Goal: Book appointment/travel/reservation

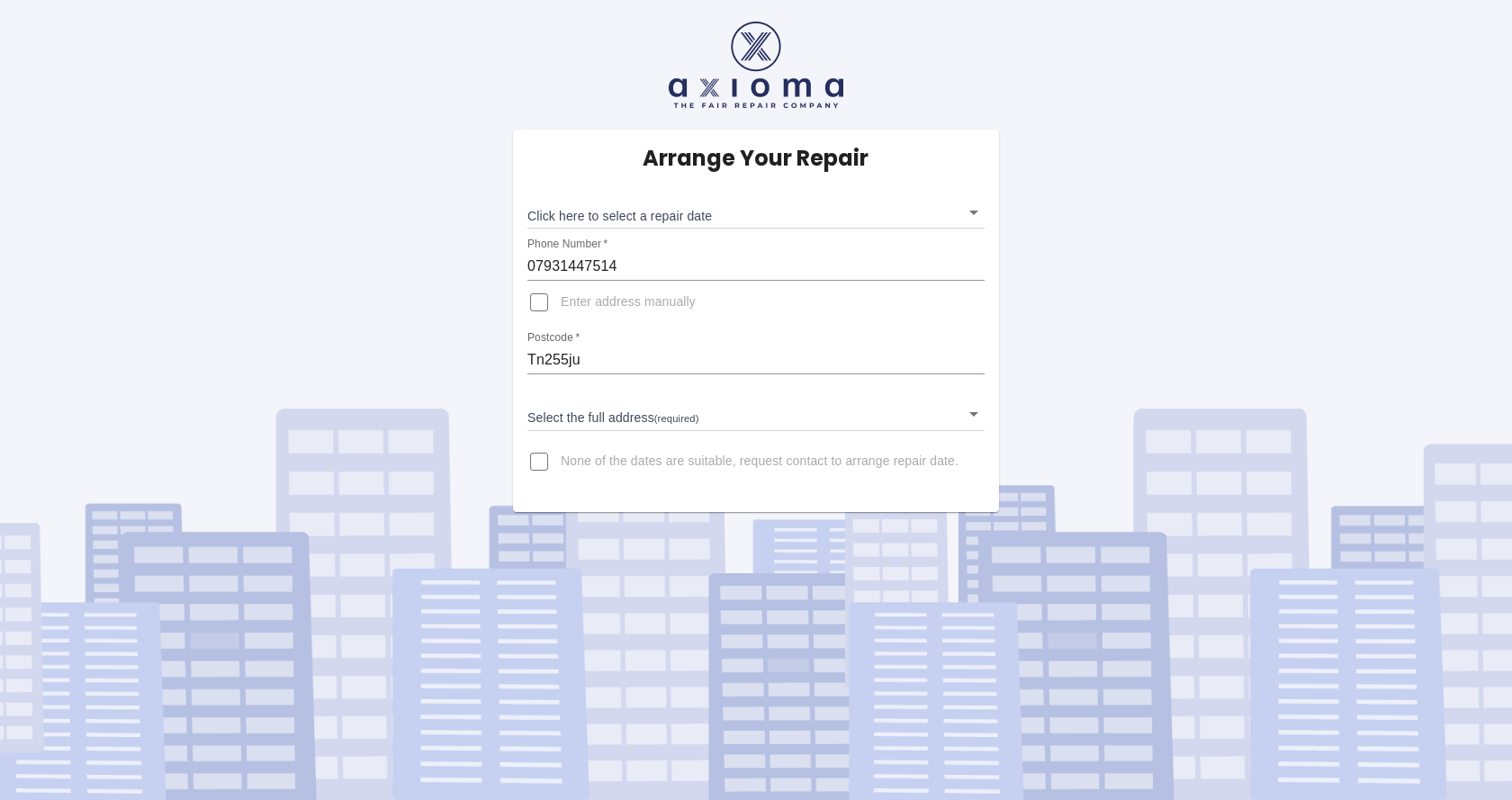
click at [658, 212] on body "Arrange Your Repair Click here to select a repair date ​ Phone Number   * 07931…" at bounding box center [756, 400] width 1512 height 800
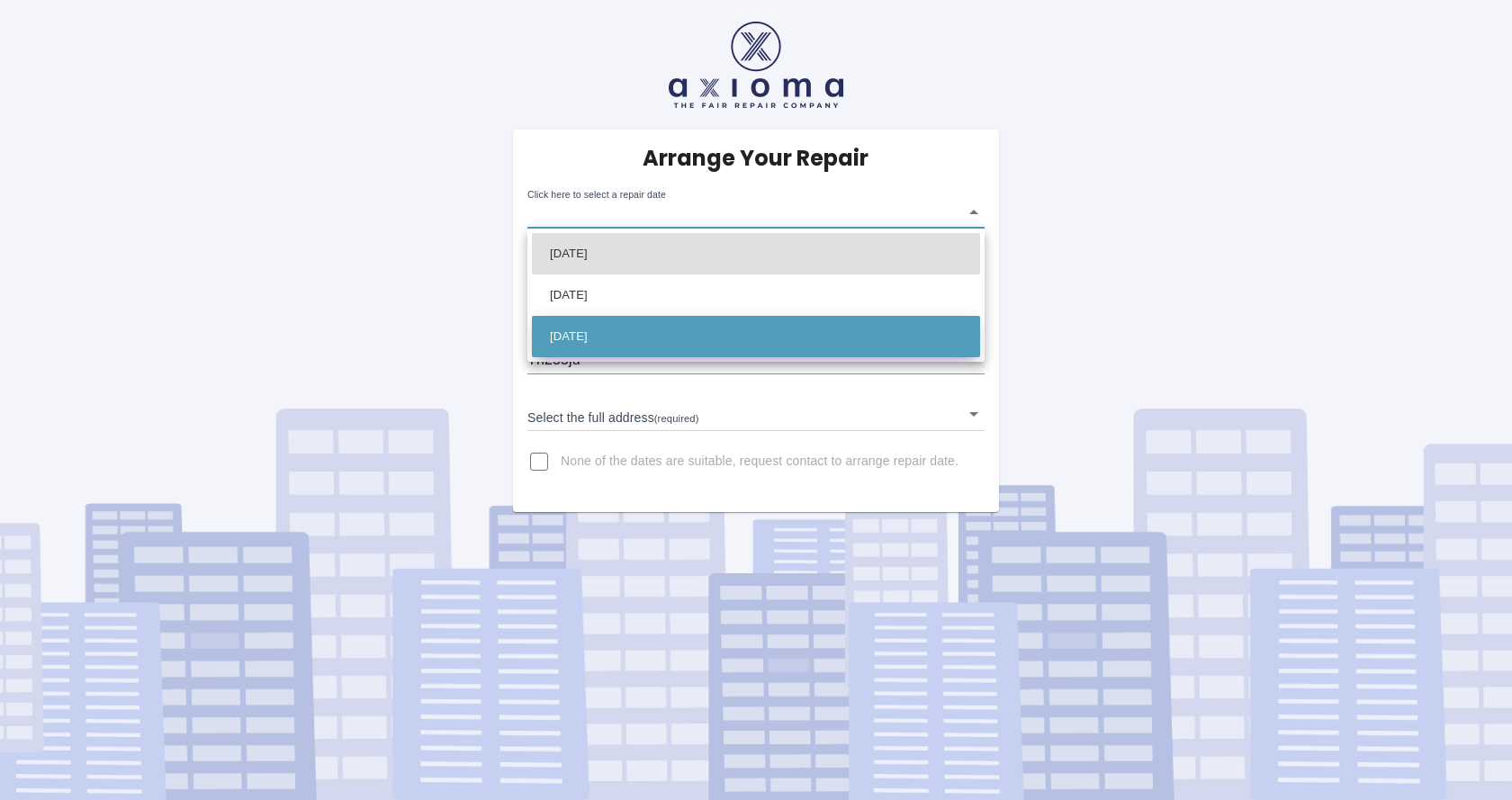
click at [632, 332] on li "[DATE]" at bounding box center [756, 337] width 448 height 42
type input "[DATE]T00:00:00.000Z"
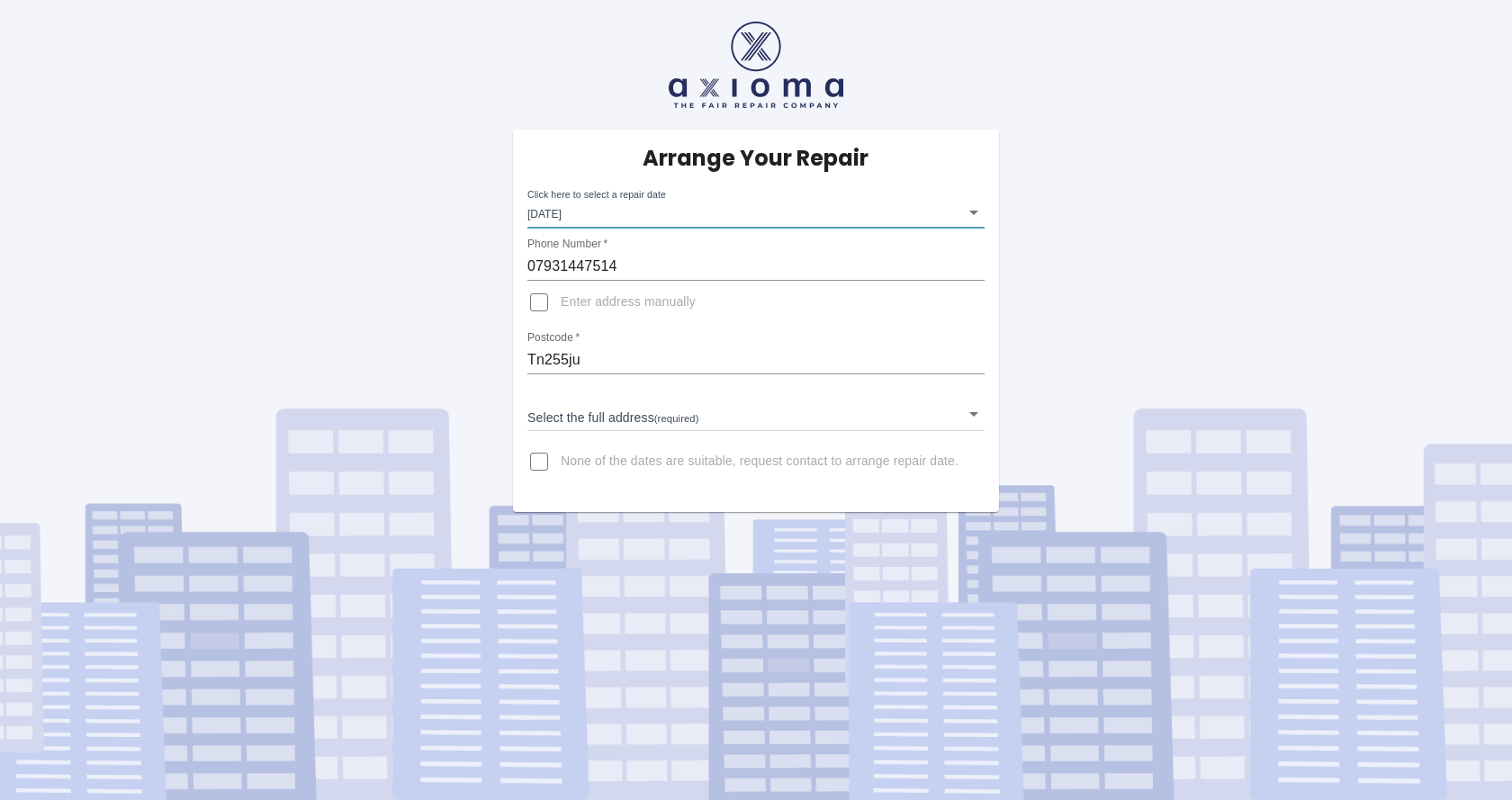
click at [637, 402] on body "Arrange Your Repair Click here to select a repair date [DATE] [DATE]T00:00:00.0…" at bounding box center [756, 400] width 1512 height 800
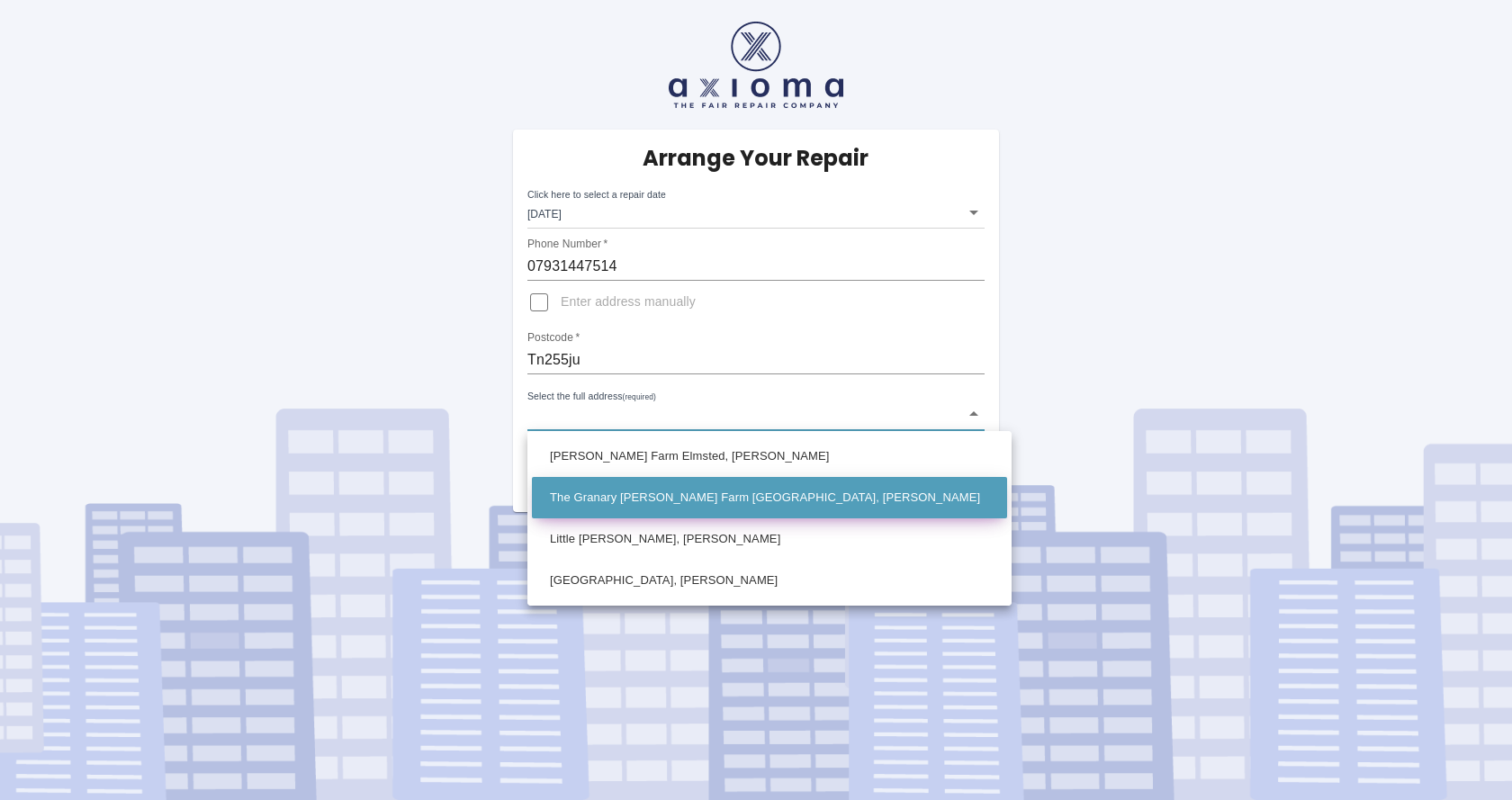
click at [676, 505] on li "The Granary [PERSON_NAME] Farm [GEOGRAPHIC_DATA], [PERSON_NAME]" at bounding box center [769, 498] width 476 height 42
type input "The Granary [PERSON_NAME] Farm [GEOGRAPHIC_DATA], [PERSON_NAME]"
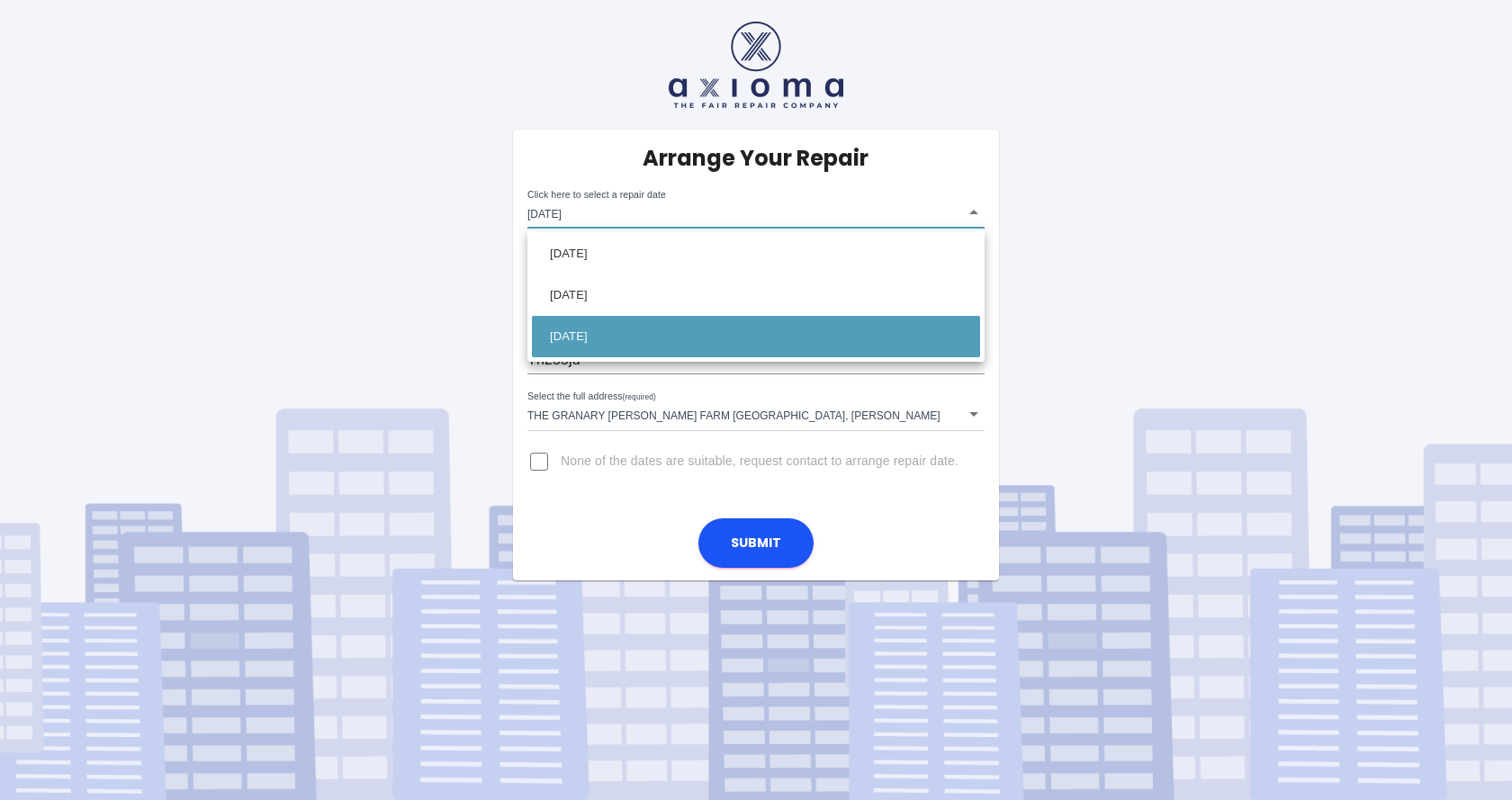
click at [643, 216] on body "Arrange Your Repair Click here to select a repair date [DATE] [DATE]T00:00:00.0…" at bounding box center [756, 400] width 1512 height 800
click at [1132, 259] on div at bounding box center [756, 400] width 1512 height 800
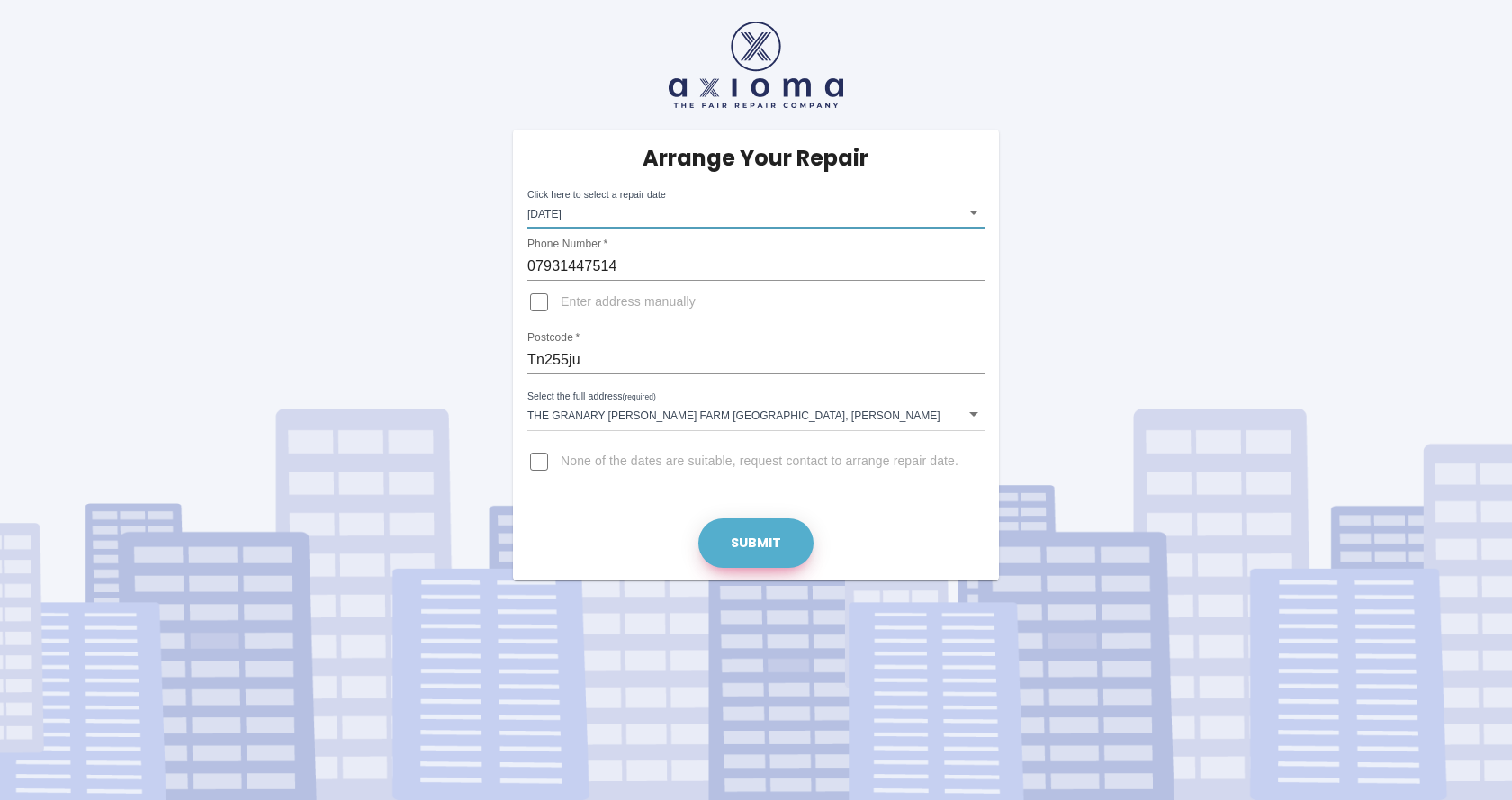
click at [766, 547] on button "Submit" at bounding box center [756, 542] width 115 height 49
